Goal: Information Seeking & Learning: Learn about a topic

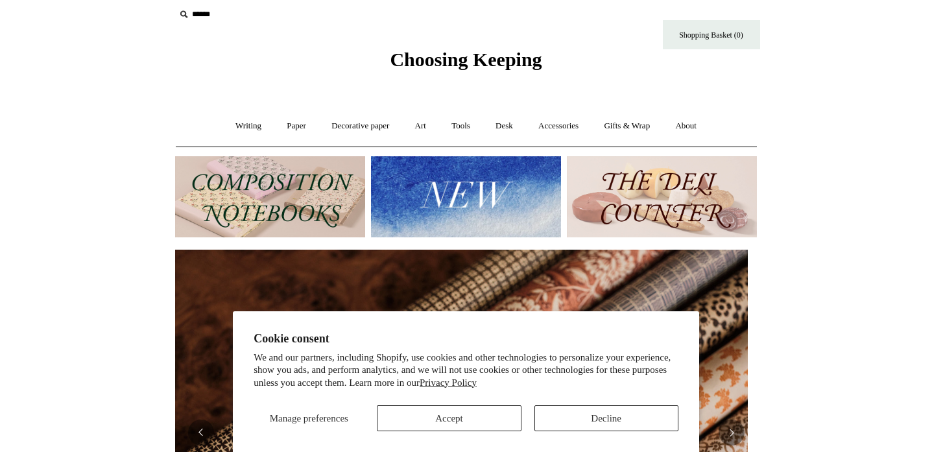
scroll to position [640, 0]
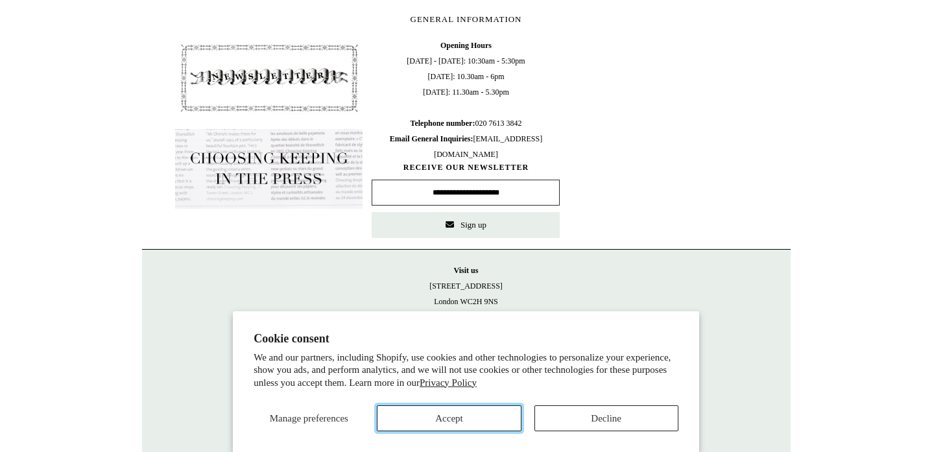
click at [502, 422] on button "Accept" at bounding box center [449, 418] width 144 height 26
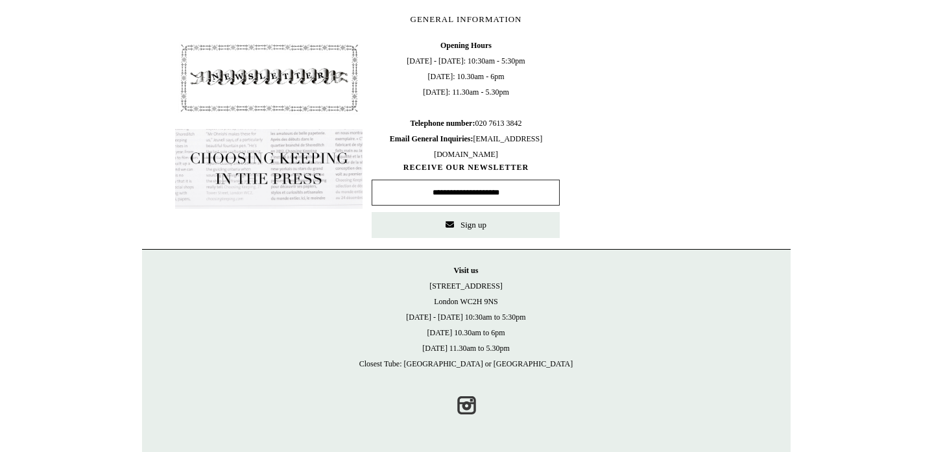
scroll to position [0, 0]
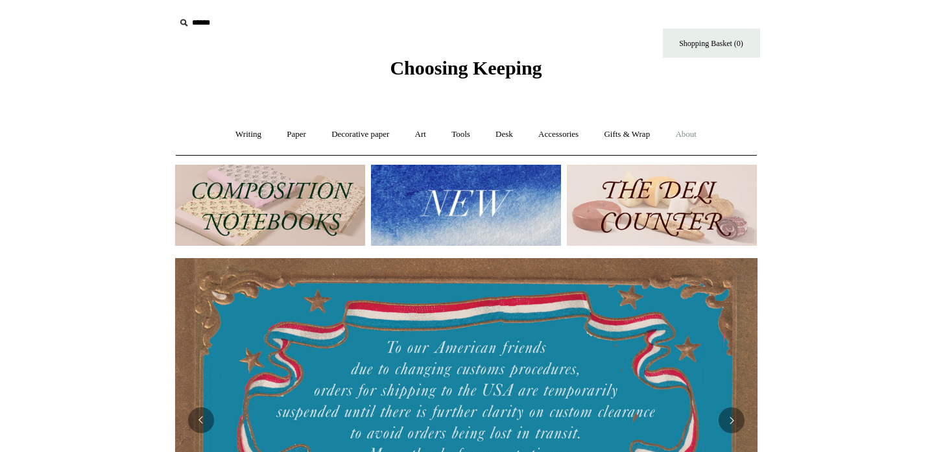
click at [687, 138] on link "About +" at bounding box center [686, 134] width 45 height 34
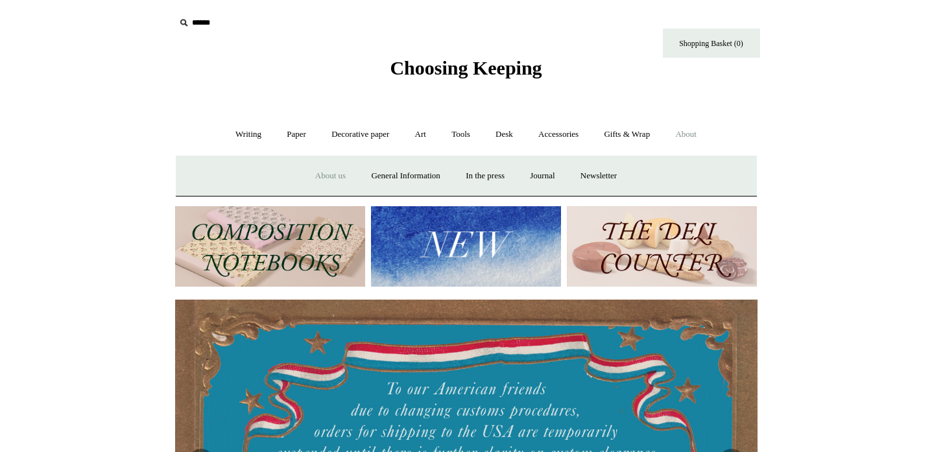
click at [324, 180] on link "About us" at bounding box center [331, 176] width 54 height 34
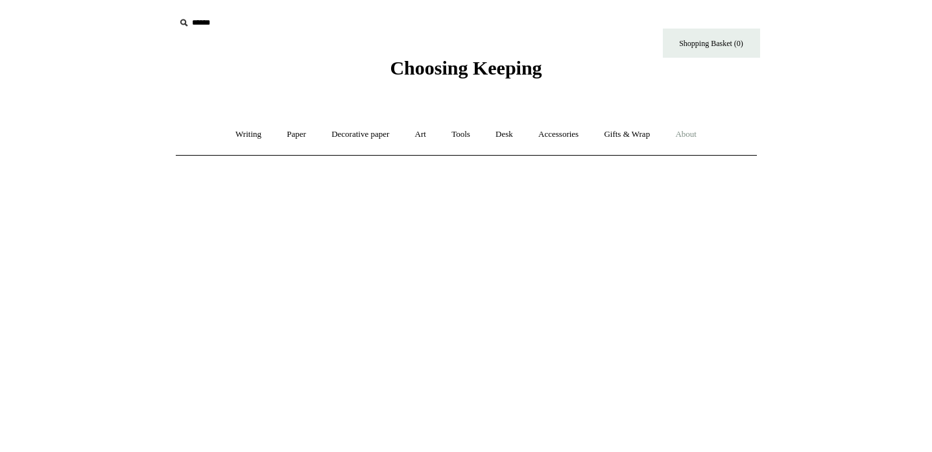
click at [695, 138] on link "About +" at bounding box center [686, 134] width 45 height 34
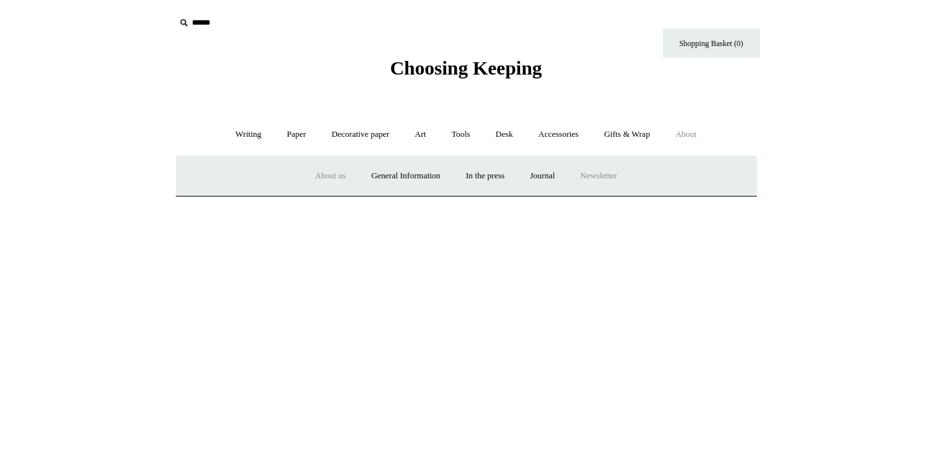
click at [615, 179] on a"] "Newsletter" at bounding box center [599, 176] width 60 height 34
